Goal: Go to known website: Access a specific website the user already knows

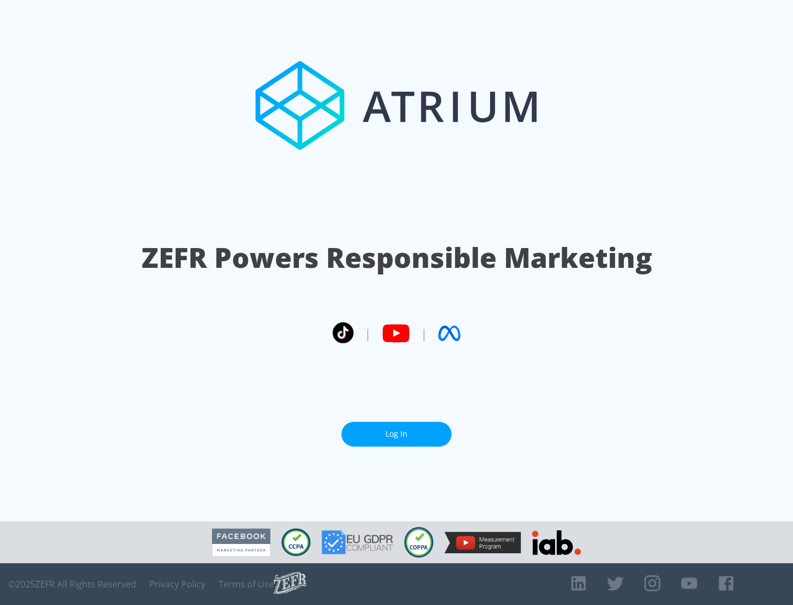
click at [396, 434] on link "Log In" at bounding box center [396, 434] width 110 height 25
